Goal: Find specific page/section: Find specific page/section

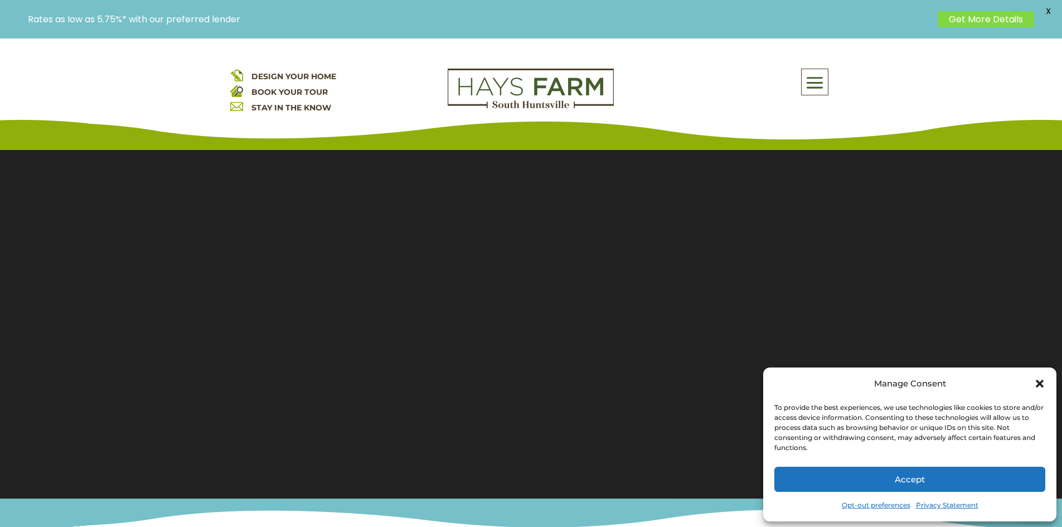
click at [814, 86] on span at bounding box center [815, 83] width 26 height 26
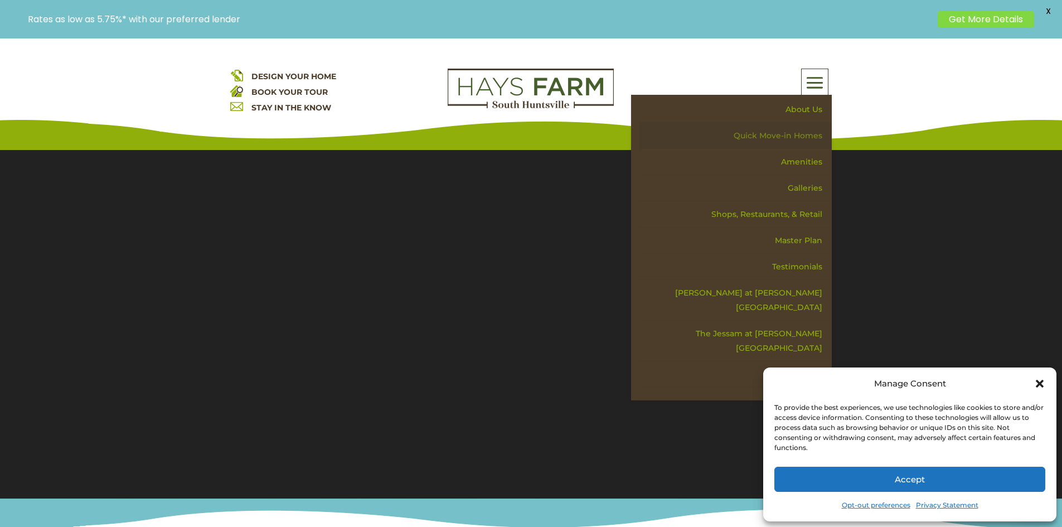
click at [799, 137] on link "Quick Move-in Homes" at bounding box center [735, 136] width 193 height 26
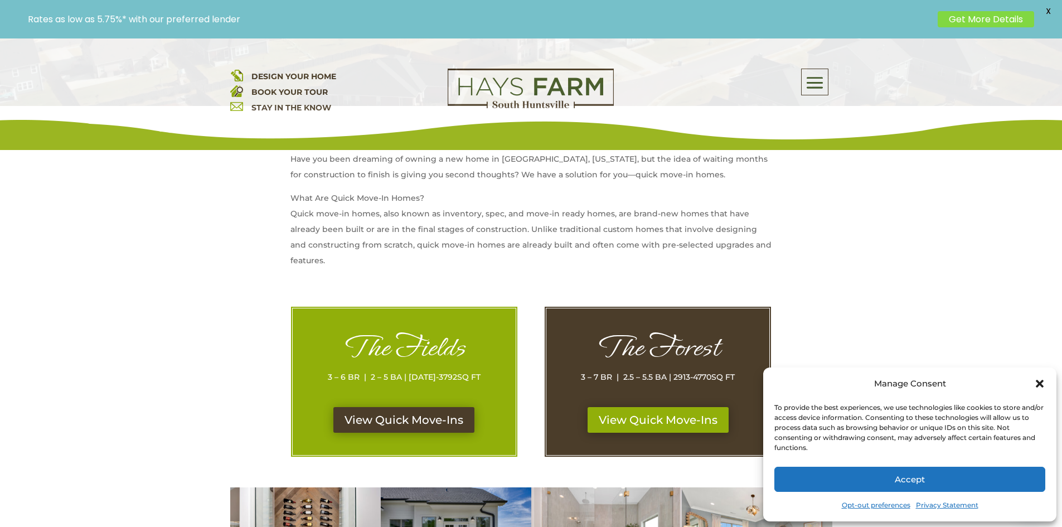
scroll to position [446, 0]
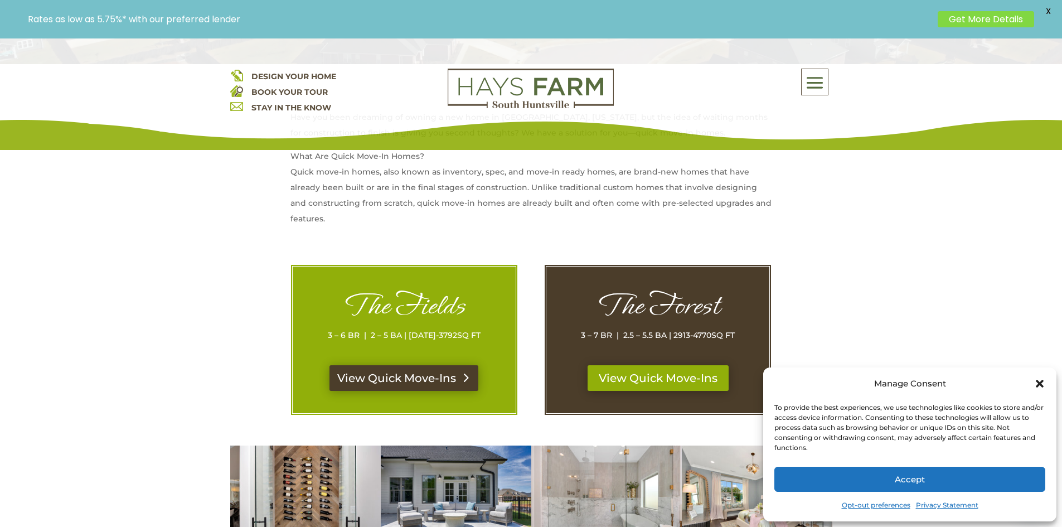
click at [427, 385] on link "View Quick Move-Ins" at bounding box center [403, 378] width 149 height 26
